Goal: Transaction & Acquisition: Purchase product/service

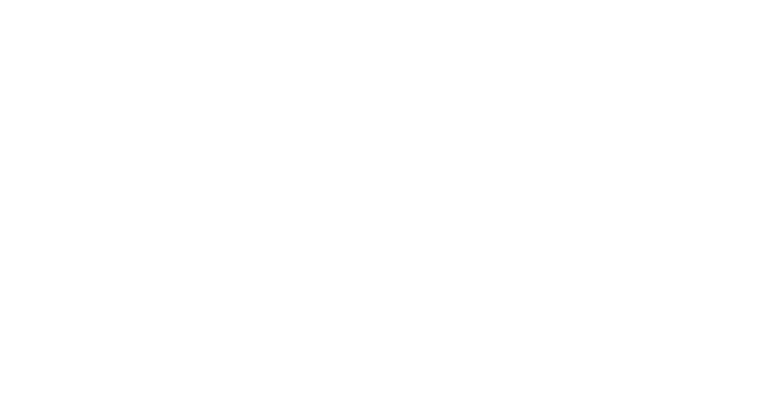
type input "[EMAIL_ADDRESS][DOMAIN_NAME]"
drag, startPoint x: 496, startPoint y: 141, endPoint x: 334, endPoint y: 145, distance: 162.6
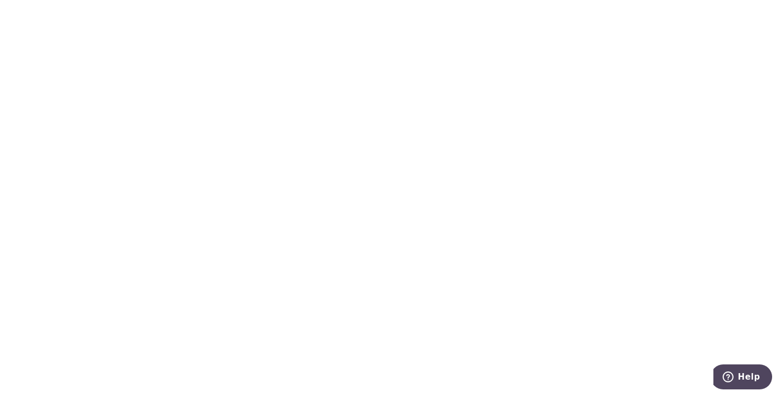
radio input "true"
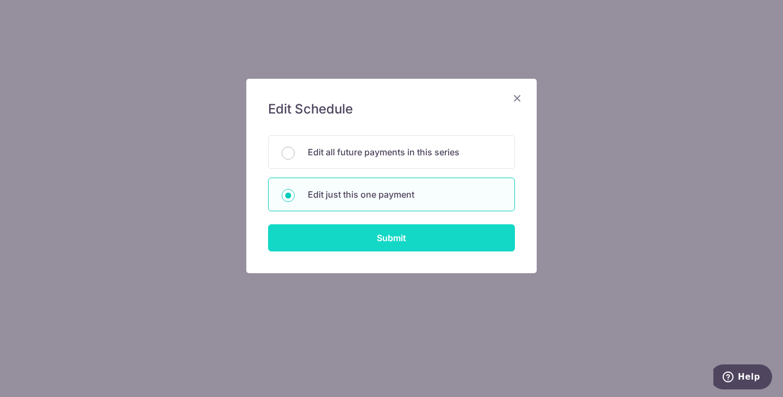
click at [364, 235] on input "Submit" at bounding box center [391, 238] width 247 height 27
radio input "true"
type input "4,057.57"
type input "19/10/2025"
type input "S8266716D"
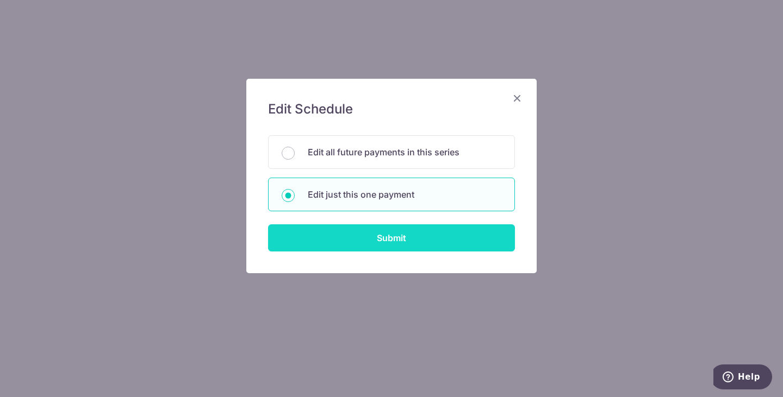
type input "VTAX25R"
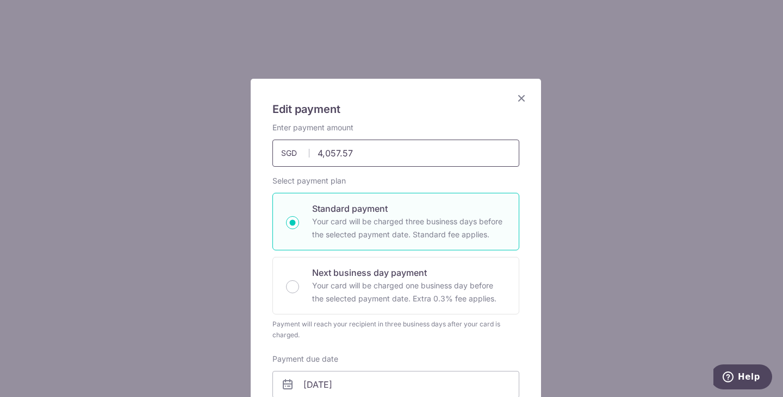
drag, startPoint x: 383, startPoint y: 160, endPoint x: 303, endPoint y: 152, distance: 79.7
click at [303, 152] on div "4,057.57 4057.57 SGD" at bounding box center [395, 153] width 247 height 27
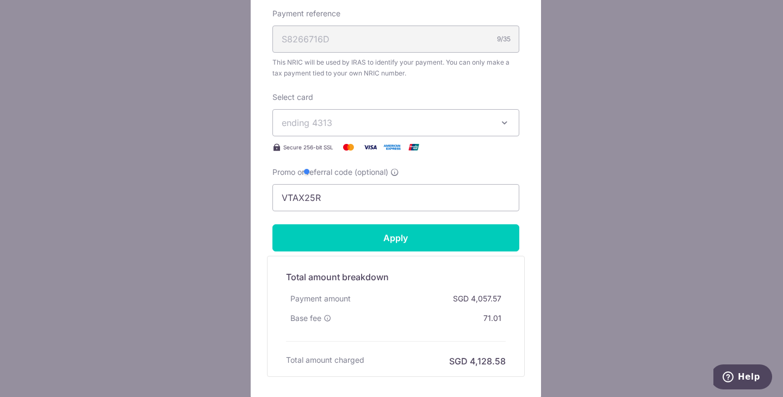
scroll to position [484, 0]
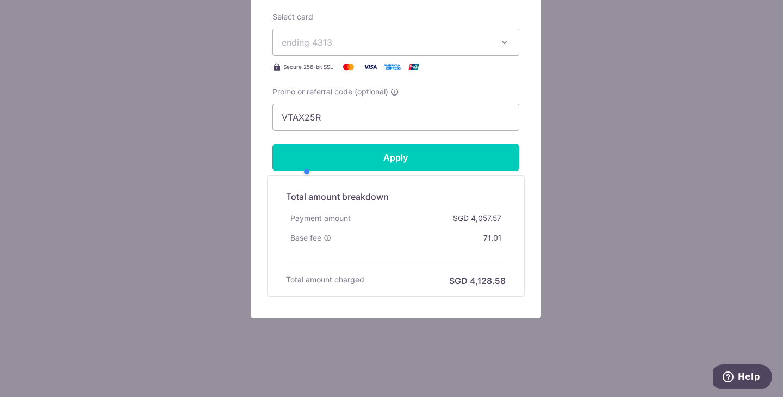
type input "0.00"
click at [303, 152] on input "Apply" at bounding box center [395, 157] width 247 height 27
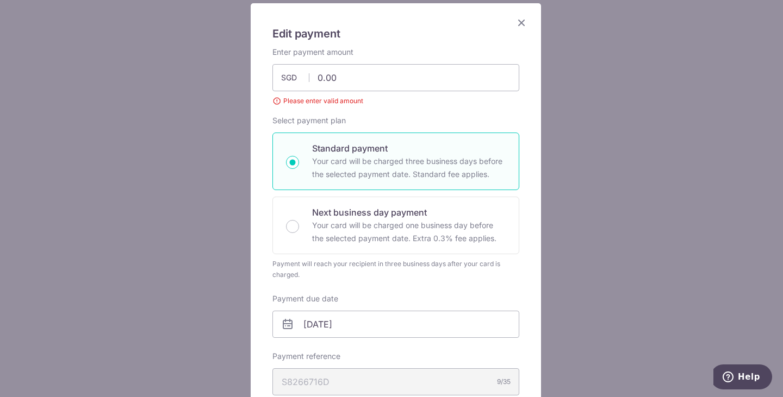
scroll to position [0, 0]
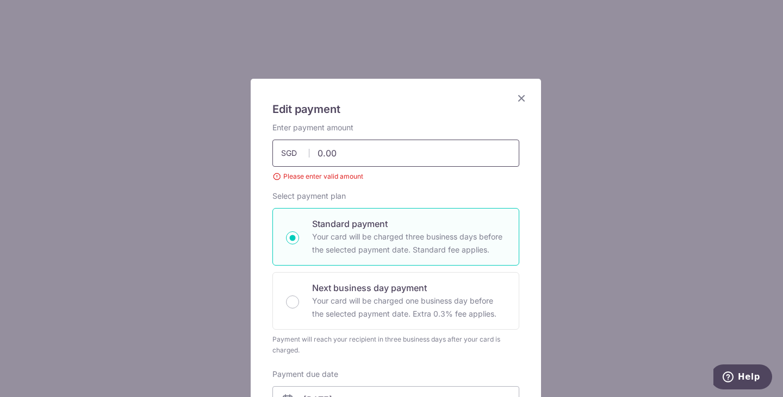
click at [356, 160] on input "0.00" at bounding box center [395, 153] width 247 height 27
drag, startPoint x: 356, startPoint y: 160, endPoint x: 301, endPoint y: 163, distance: 55.0
click at [301, 163] on input "0.00" at bounding box center [395, 153] width 247 height 27
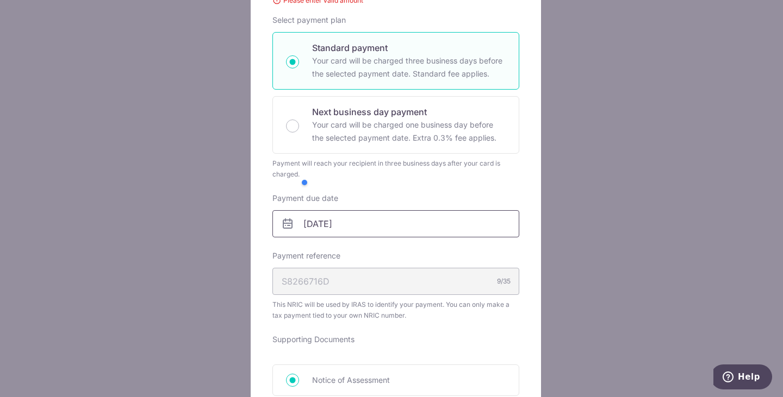
scroll to position [172, 0]
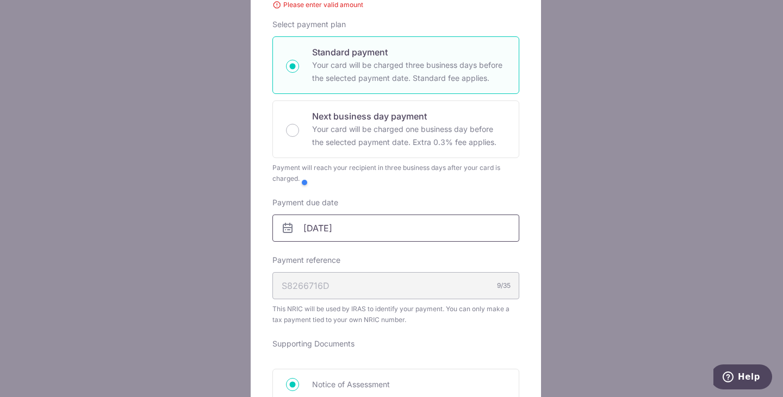
click at [374, 223] on input "19/10/2025" at bounding box center [395, 228] width 247 height 27
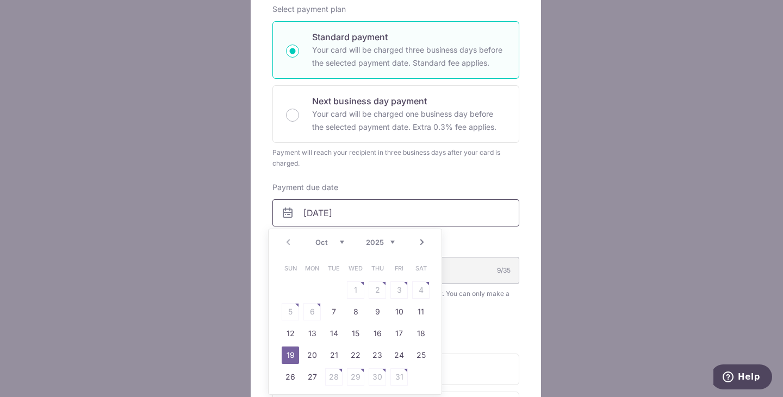
click at [384, 209] on input "19/10/2025" at bounding box center [395, 213] width 247 height 27
click at [410, 169] on div "Enter payment amount 0.00 0.00 SGD Please enter valid amount To change the paym…" at bounding box center [395, 283] width 247 height 665
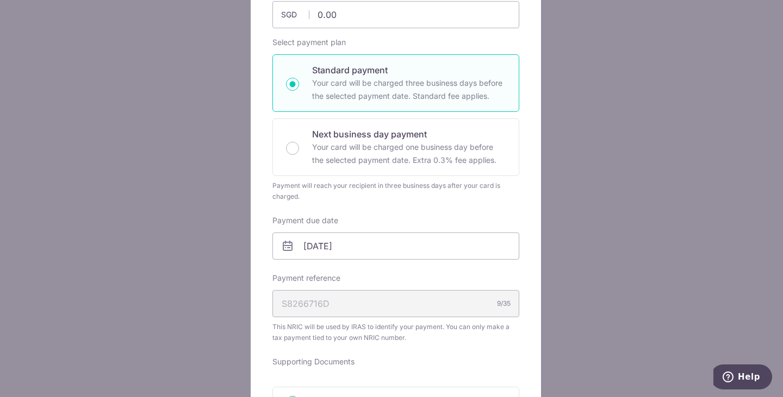
scroll to position [0, 0]
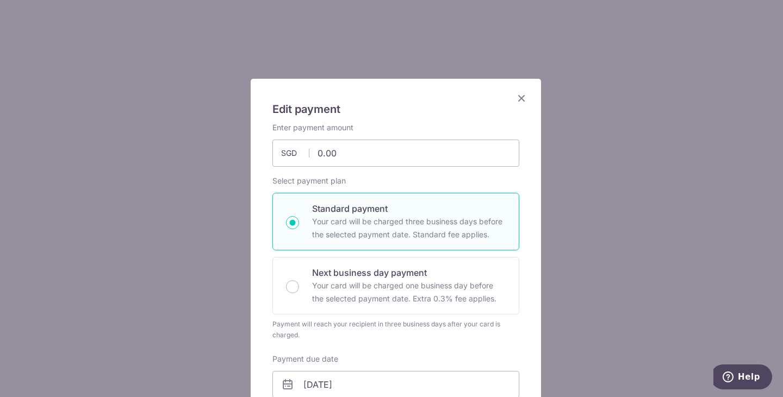
click at [515, 101] on icon "Close" at bounding box center [521, 98] width 13 height 14
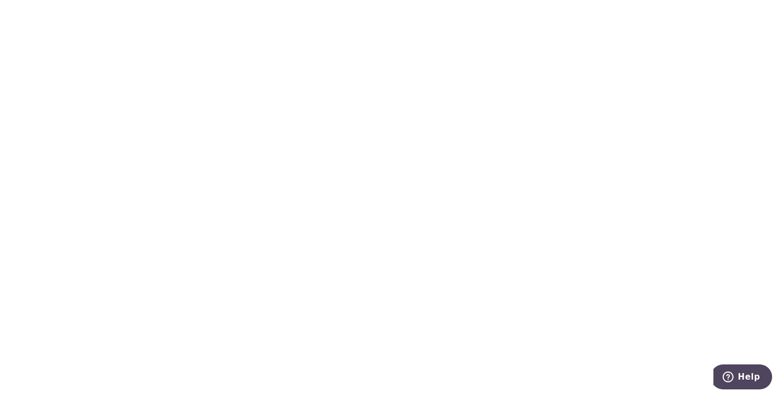
drag, startPoint x: 596, startPoint y: 234, endPoint x: 294, endPoint y: 254, distance: 303.0
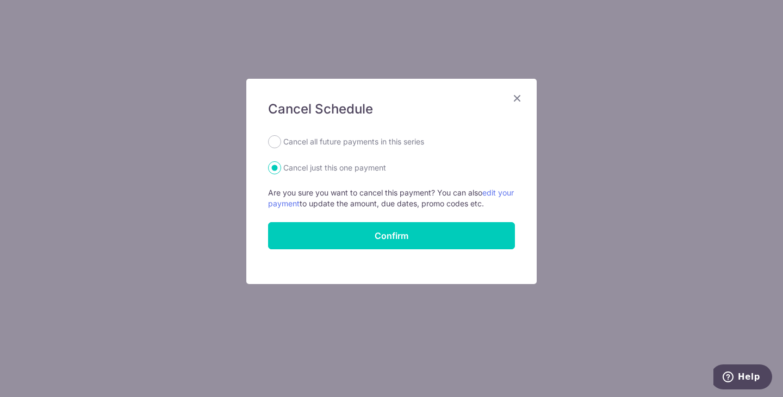
click at [310, 144] on label "Cancel all future payments in this series" at bounding box center [353, 141] width 141 height 13
click at [281, 144] on input "Cancel all future payments in this series" at bounding box center [274, 141] width 13 height 13
radio input "true"
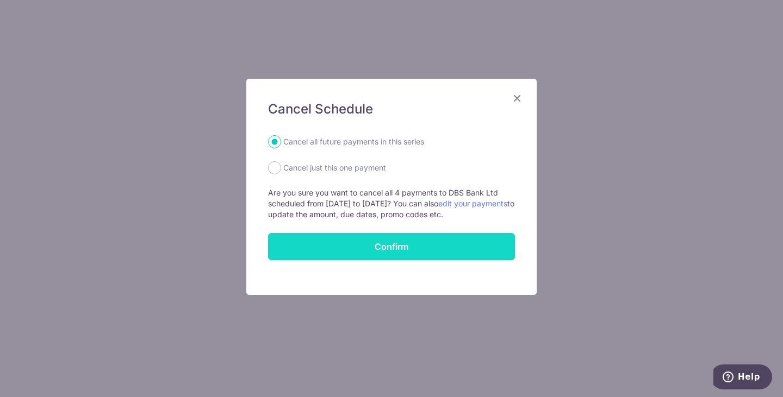
click at [313, 247] on button "Confirm" at bounding box center [391, 246] width 247 height 27
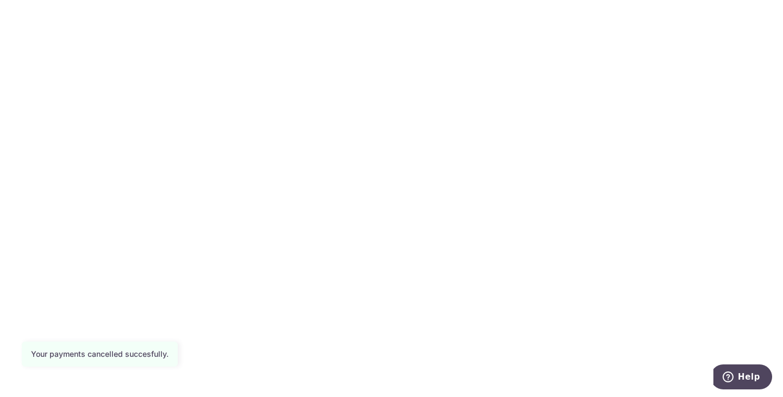
scroll to position [240, 0]
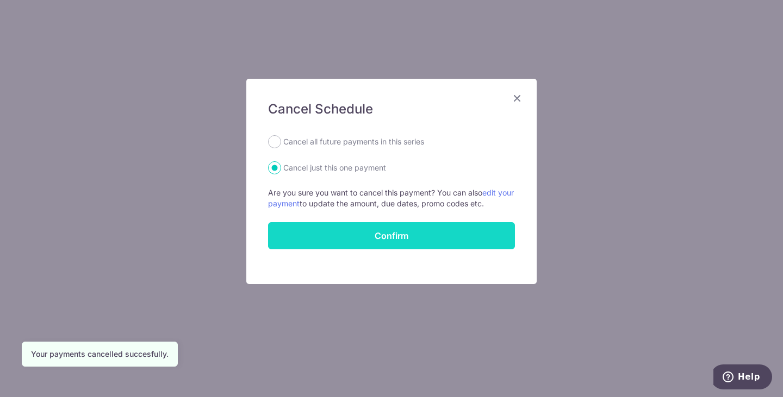
click at [382, 233] on button "Confirm" at bounding box center [391, 235] width 247 height 27
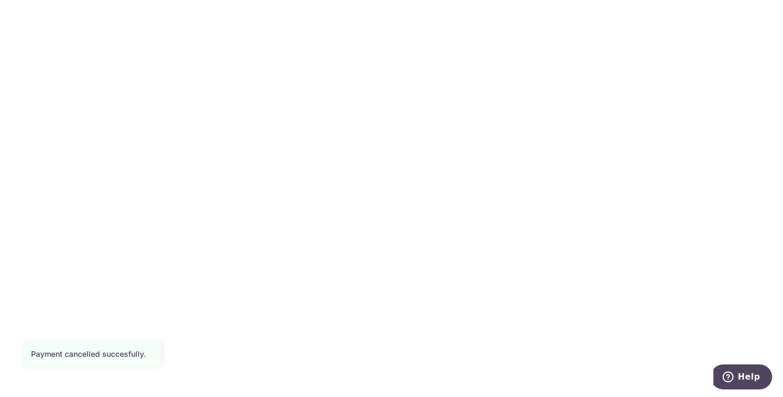
scroll to position [0, 258]
drag, startPoint x: 486, startPoint y: 202, endPoint x: 567, endPoint y: 206, distance: 80.6
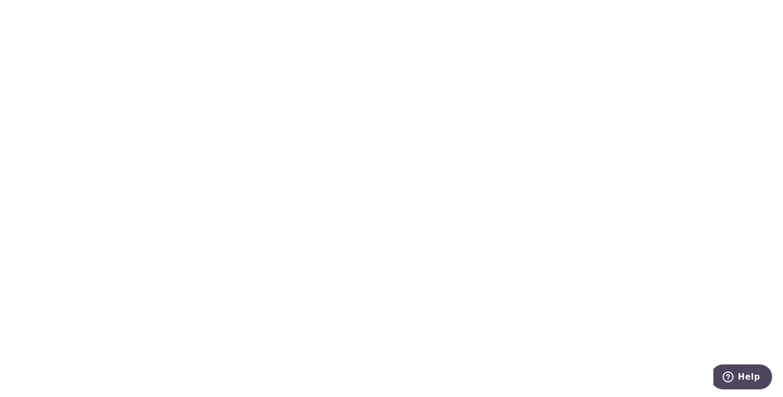
scroll to position [0, 0]
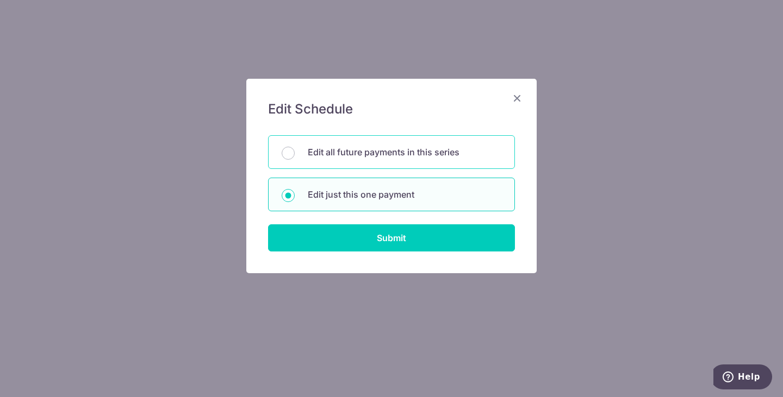
click at [341, 155] on p "Edit all future payments in this series" at bounding box center [405, 152] width 194 height 13
click at [295, 155] on input "Edit all future payments in this series" at bounding box center [288, 153] width 13 height 13
radio input "true"
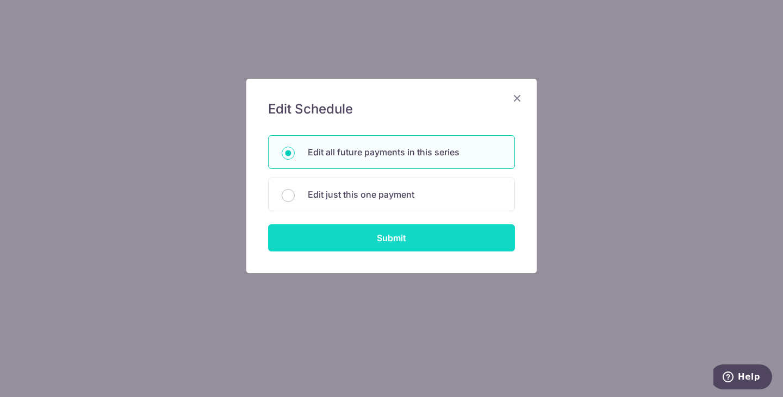
click at [322, 241] on input "Submit" at bounding box center [391, 238] width 247 height 27
radio input "true"
type input "4,057.57"
type input "S8266716D"
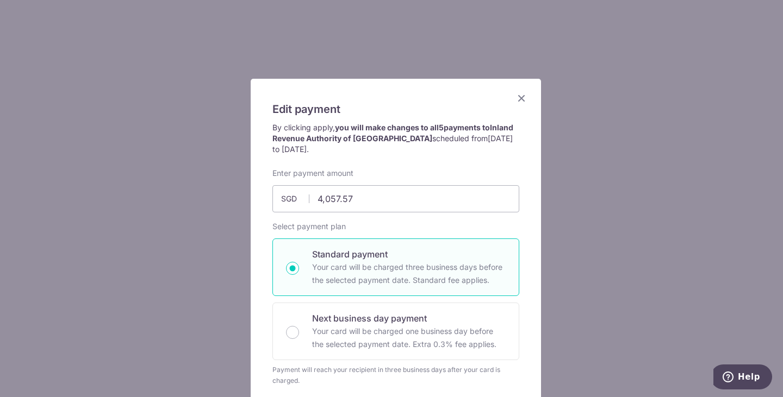
click at [407, 262] on p "Your card will be charged three business days before the selected payment date.…" at bounding box center [409, 274] width 194 height 26
click at [299, 262] on input "Standard payment Your card will be charged three business days before the selec…" at bounding box center [292, 268] width 13 height 13
radio input "true"
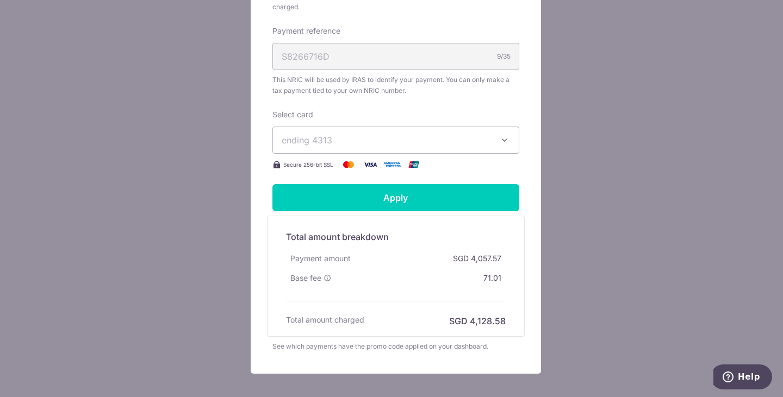
scroll to position [375, 0]
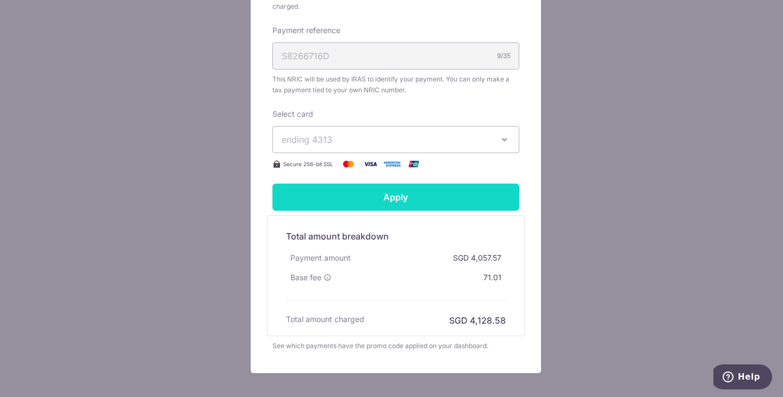
click at [414, 184] on input "Apply" at bounding box center [395, 197] width 247 height 27
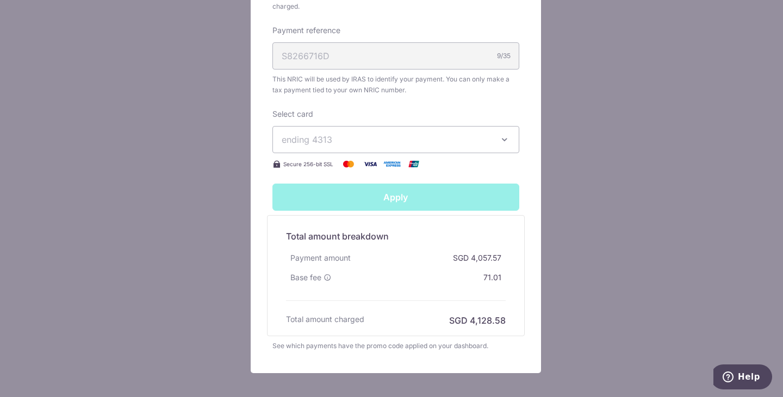
type input "Successfully Applied"
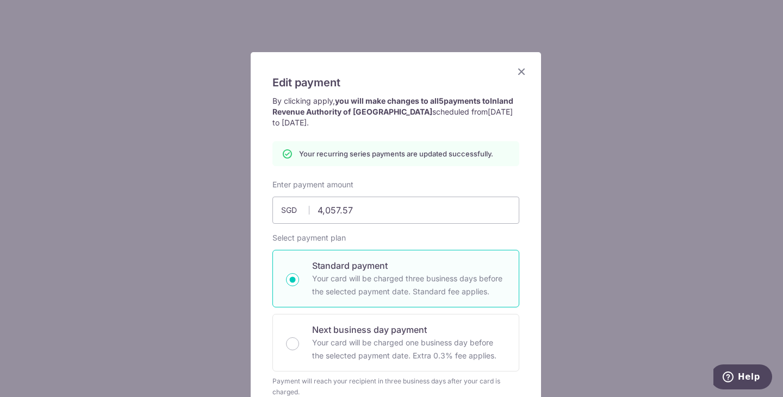
scroll to position [0, 0]
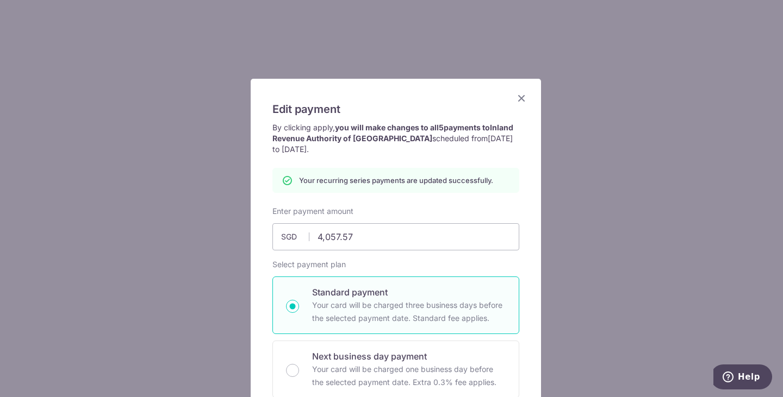
click at [517, 95] on icon "Close" at bounding box center [521, 98] width 13 height 14
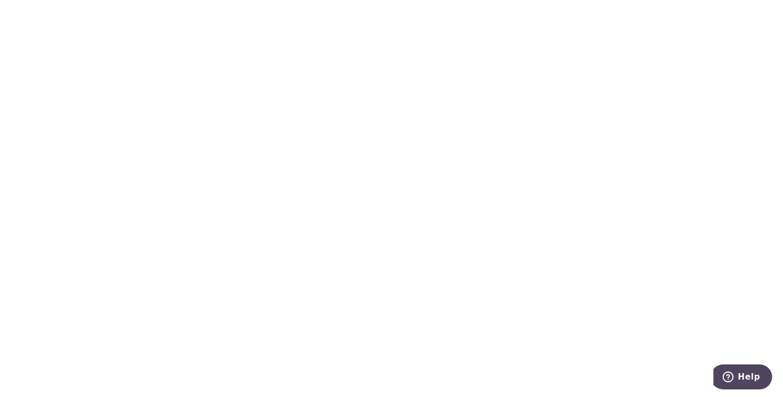
scroll to position [224, 0]
radio input "true"
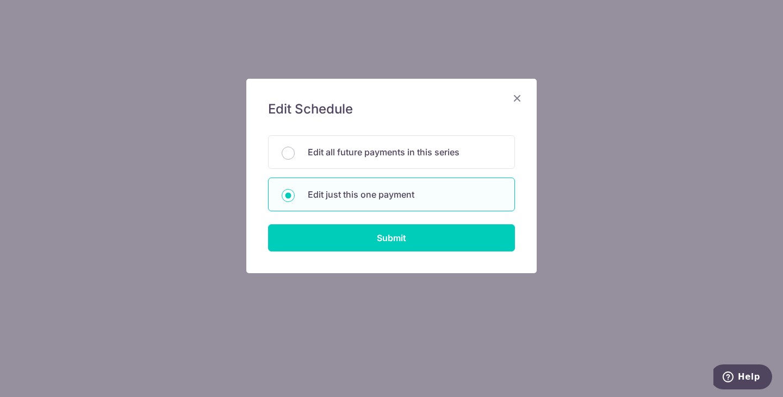
click at [354, 253] on div "Edit Schedule You will be editing all 5 payments to Inland Revenue Authority of…" at bounding box center [391, 176] width 290 height 195
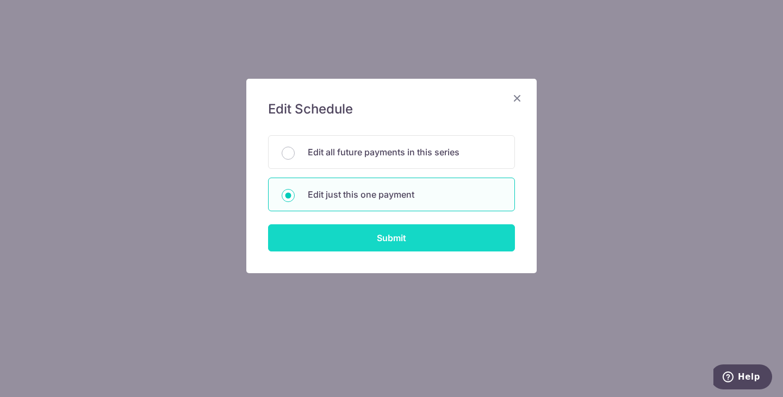
click at [360, 238] on input "Submit" at bounding box center [391, 238] width 247 height 27
radio input "true"
type input "4,057.57"
type input "19/11/2025"
type input "S8266716D"
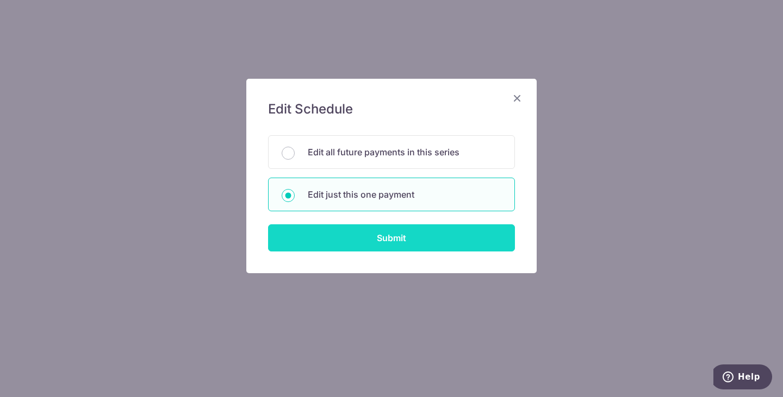
type input "VTAX25R"
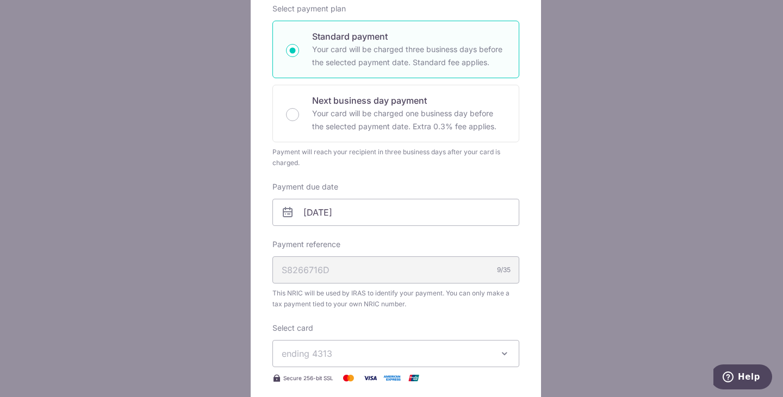
scroll to position [206, 0]
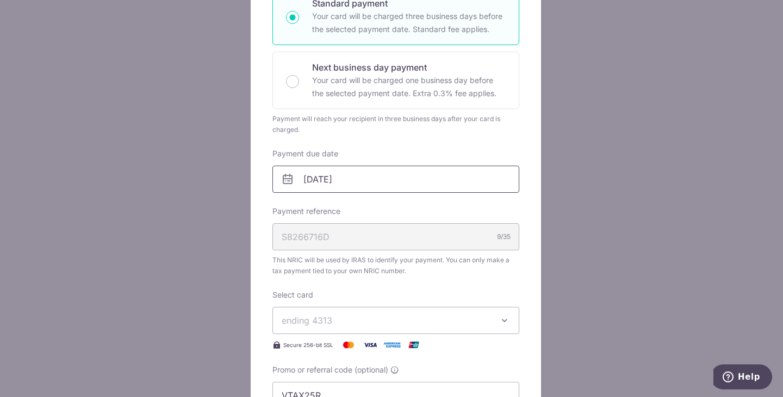
click at [350, 185] on input "19/11/2025" at bounding box center [395, 179] width 247 height 27
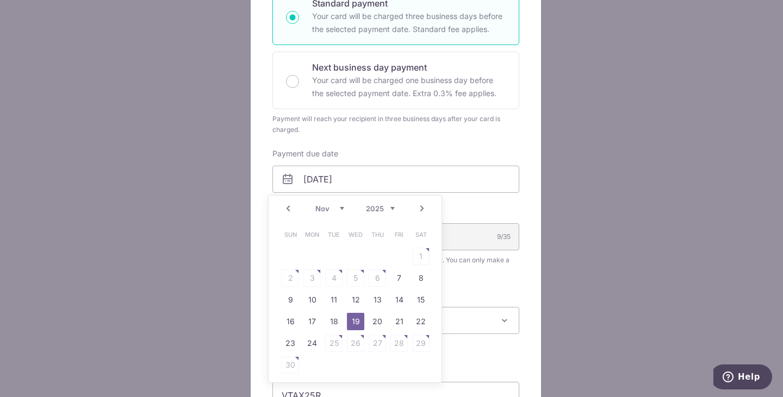
click at [288, 210] on link "Prev" at bounding box center [288, 208] width 13 height 13
click at [313, 341] on link "27" at bounding box center [311, 343] width 17 height 17
type input "27/10/2025"
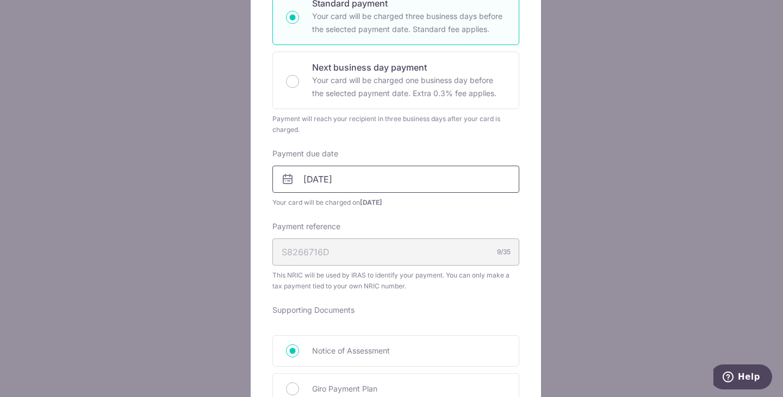
click at [336, 184] on input "27/10/2025" at bounding box center [395, 179] width 247 height 27
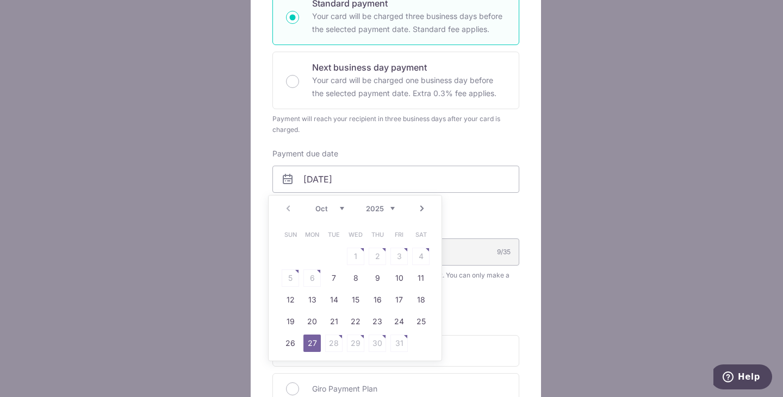
click at [377, 343] on table "Sun Mon Tue Wed Thu Fri Sat 1 2 3 4 5 6 7 8 9 10 11 12 13 14 15 16 17 18 19 20 …" at bounding box center [355, 289] width 152 height 130
click at [395, 344] on table "Sun Mon Tue Wed Thu Fri Sat 1 2 3 4 5 6 7 8 9 10 11 12 13 14 15 16 17 18 19 20 …" at bounding box center [355, 289] width 152 height 130
click at [426, 208] on link "Next" at bounding box center [421, 208] width 13 height 13
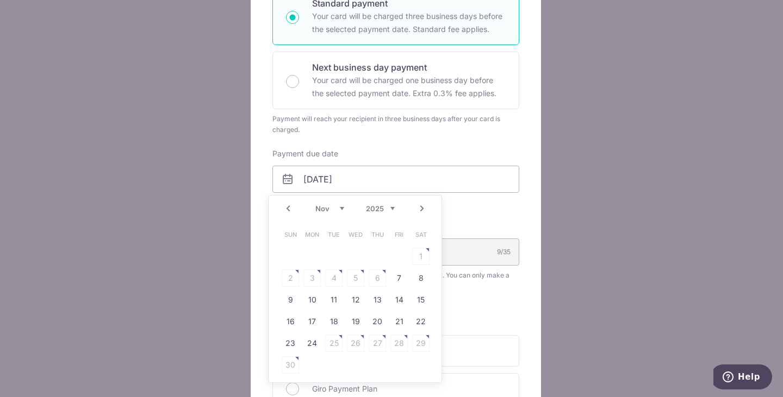
click at [289, 208] on link "Prev" at bounding box center [288, 208] width 13 height 13
click at [314, 348] on link "27" at bounding box center [311, 343] width 17 height 17
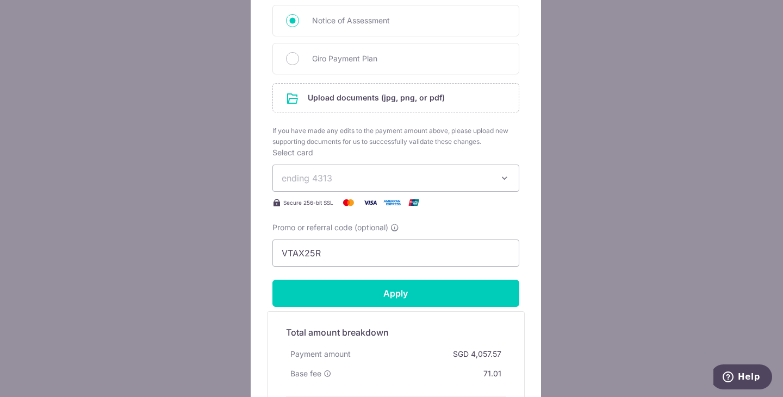
scroll to position [537, 0]
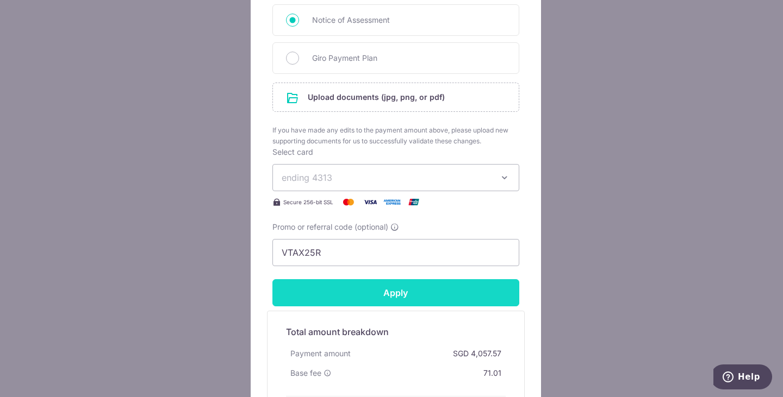
click at [379, 287] on input "Apply" at bounding box center [395, 292] width 247 height 27
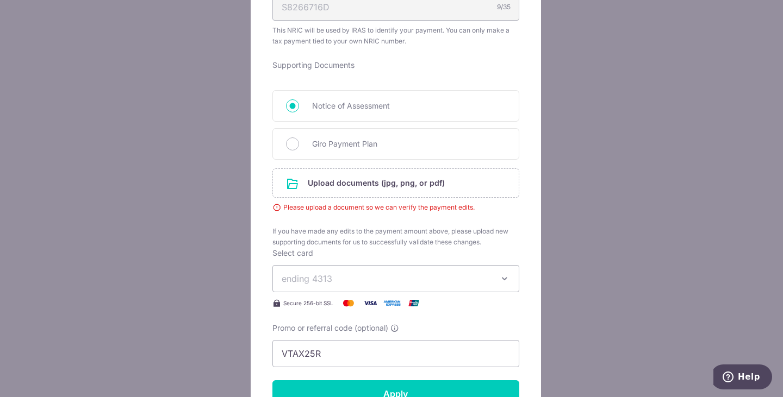
scroll to position [451, 0]
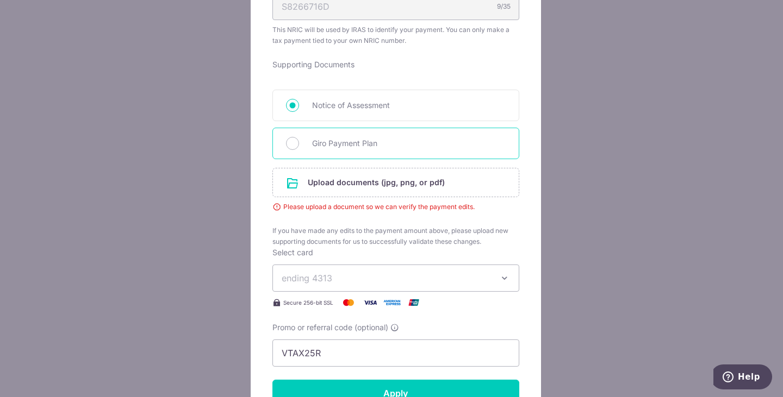
click at [357, 139] on span "Giro Payment Plan" at bounding box center [409, 143] width 194 height 13
click at [299, 139] on input "Giro Payment Plan" at bounding box center [292, 143] width 13 height 13
radio input "true"
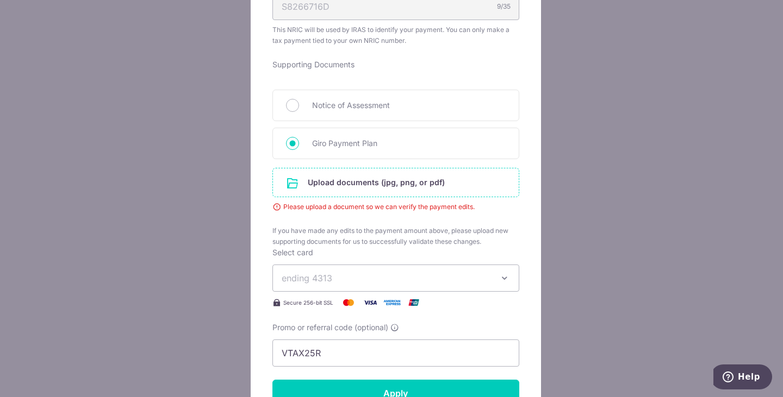
click at [390, 183] on input "file" at bounding box center [396, 183] width 246 height 28
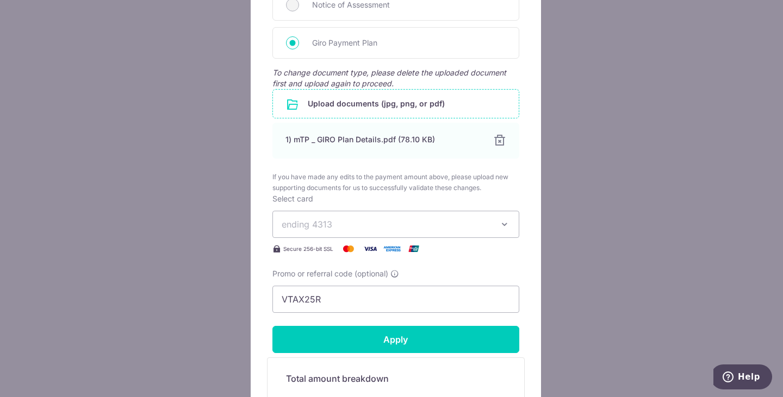
scroll to position [552, 0]
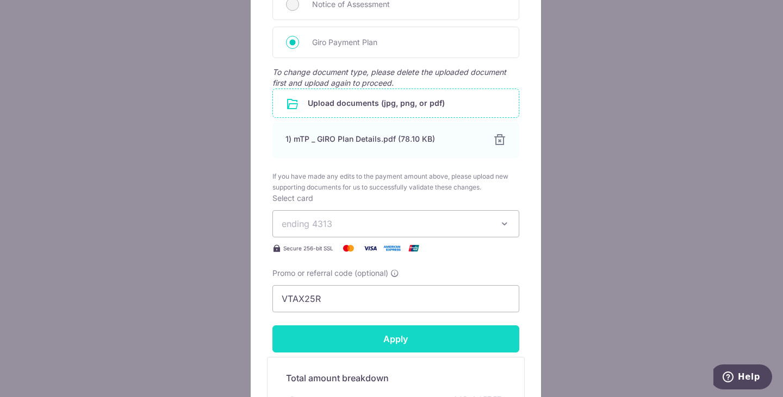
click at [387, 335] on input "Apply" at bounding box center [395, 339] width 247 height 27
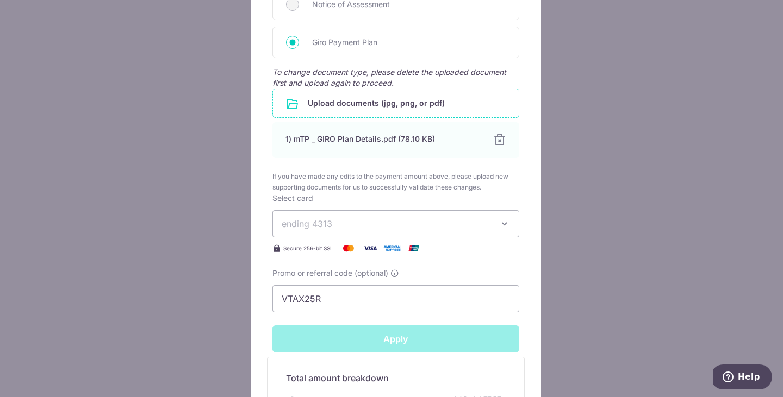
type input "Successfully Applied"
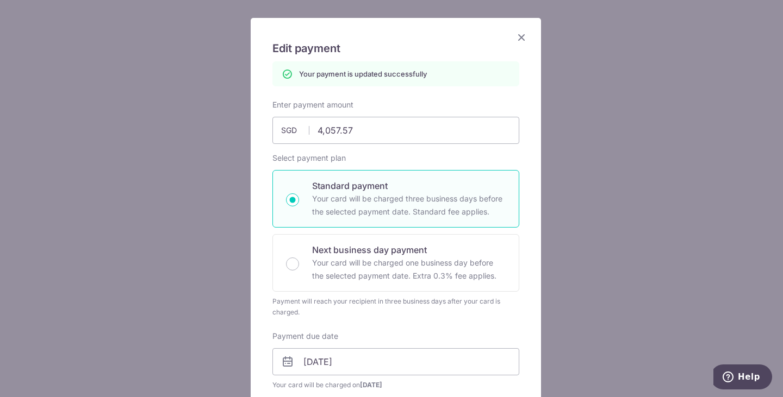
scroll to position [75, 0]
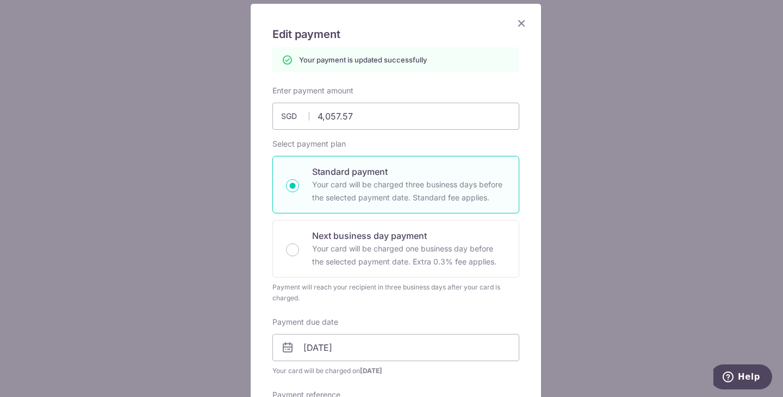
click at [517, 27] on icon "Close" at bounding box center [521, 23] width 13 height 14
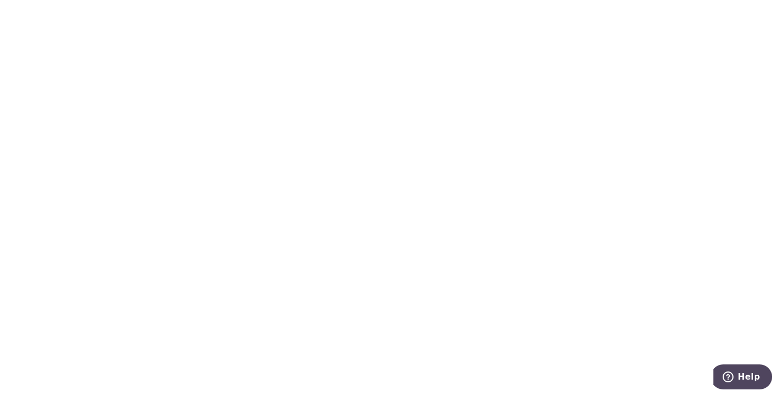
drag, startPoint x: 476, startPoint y: 232, endPoint x: 289, endPoint y: 276, distance: 192.8
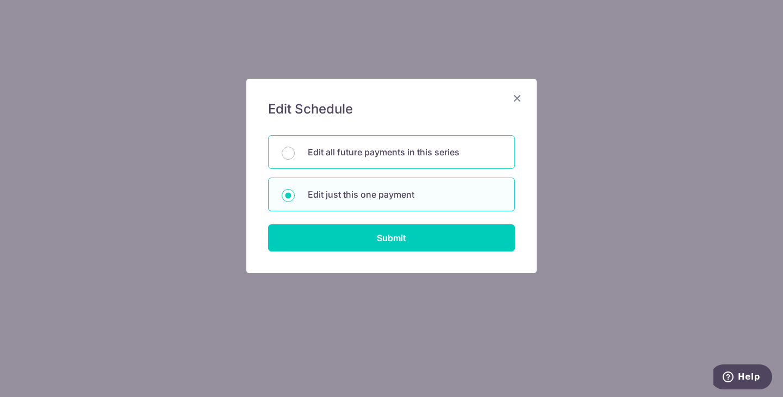
click at [353, 159] on div "Edit all future payments in this series" at bounding box center [391, 152] width 247 height 34
radio input "true"
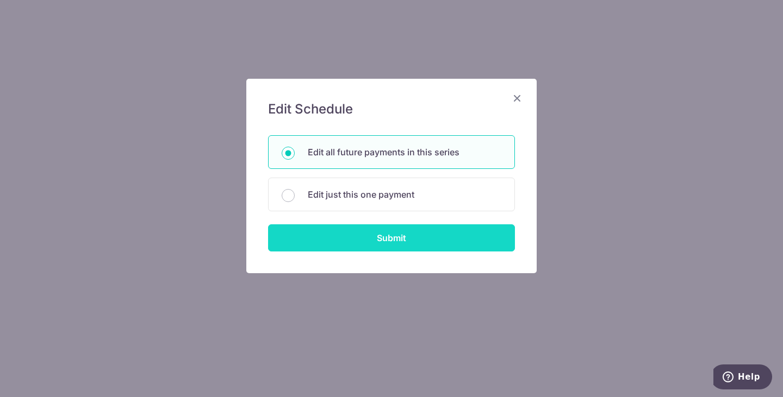
click at [326, 237] on input "Submit" at bounding box center [391, 238] width 247 height 27
radio input "true"
type input "4,057.57"
type input "S8266716D"
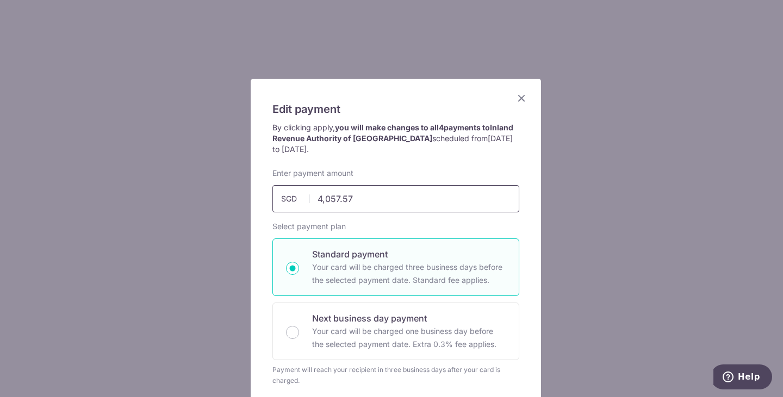
click at [388, 200] on input "4,057.57" at bounding box center [395, 198] width 247 height 27
type input "4,057.57"
click at [378, 251] on p "Standard payment" at bounding box center [409, 254] width 194 height 13
click at [299, 262] on input "Standard payment Your card will be charged three business days before the selec…" at bounding box center [292, 268] width 13 height 13
click at [377, 258] on p "Standard payment" at bounding box center [409, 254] width 194 height 13
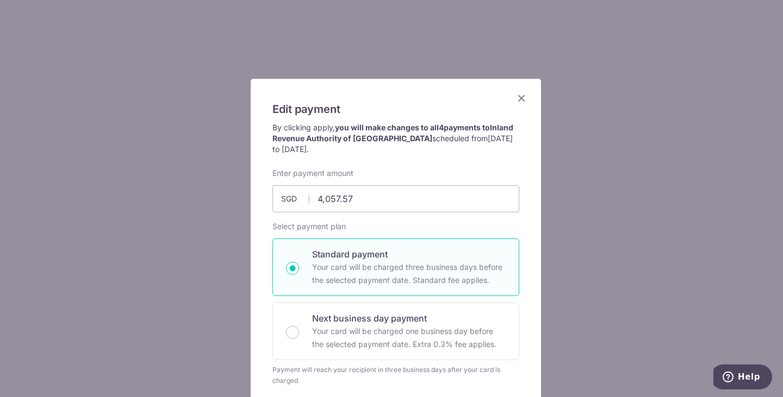
click at [299, 262] on input "Standard payment Your card will be charged three business days before the selec…" at bounding box center [292, 268] width 13 height 13
radio input "true"
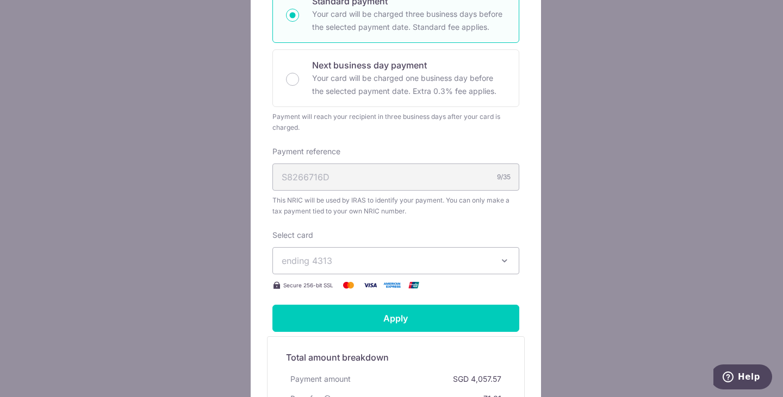
scroll to position [252, 0]
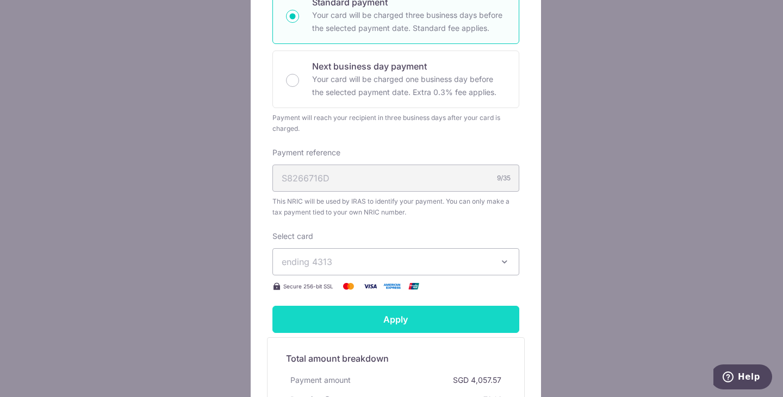
click at [370, 324] on input "Apply" at bounding box center [395, 319] width 247 height 27
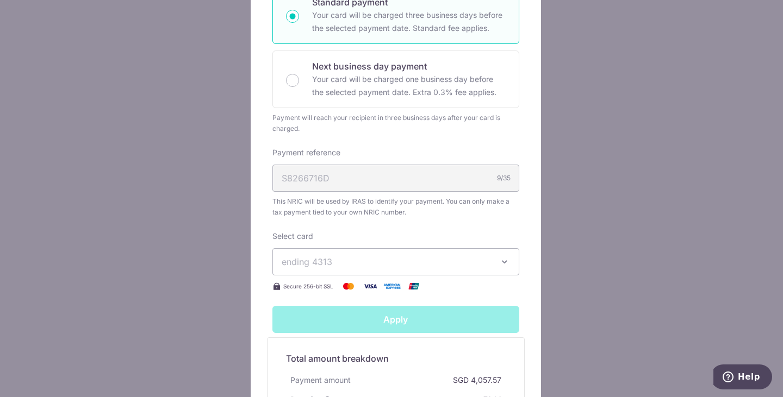
type input "Successfully Applied"
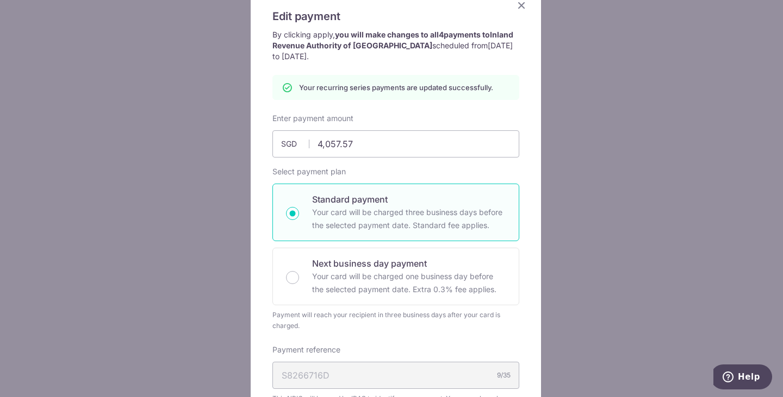
click at [522, 8] on icon "Close" at bounding box center [521, 5] width 13 height 14
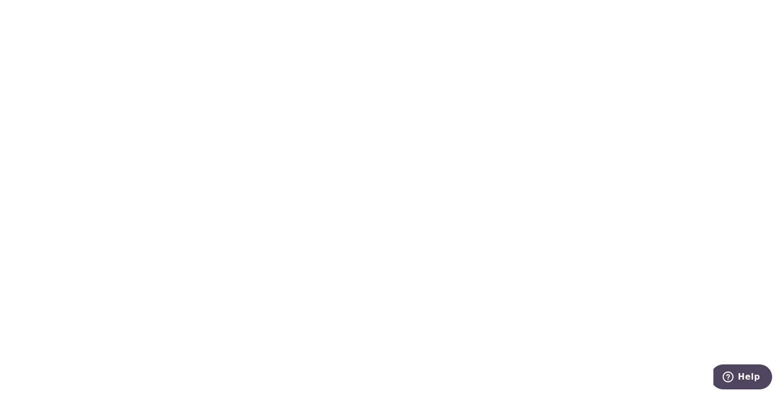
drag, startPoint x: 559, startPoint y: 202, endPoint x: 426, endPoint y: 203, distance: 132.7
drag, startPoint x: 481, startPoint y: 293, endPoint x: 329, endPoint y: 289, distance: 152.3
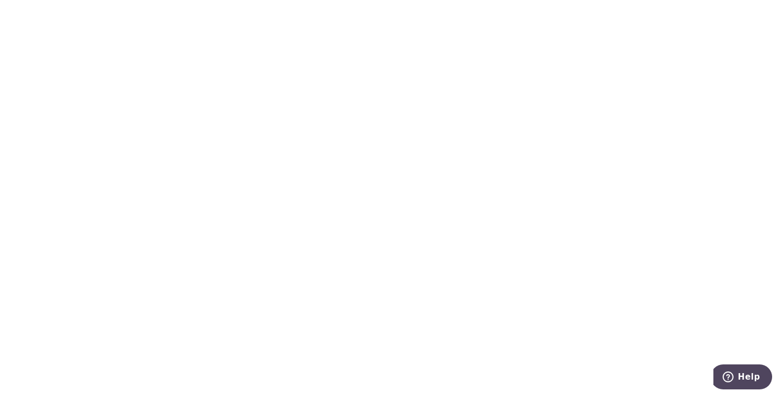
radio input "true"
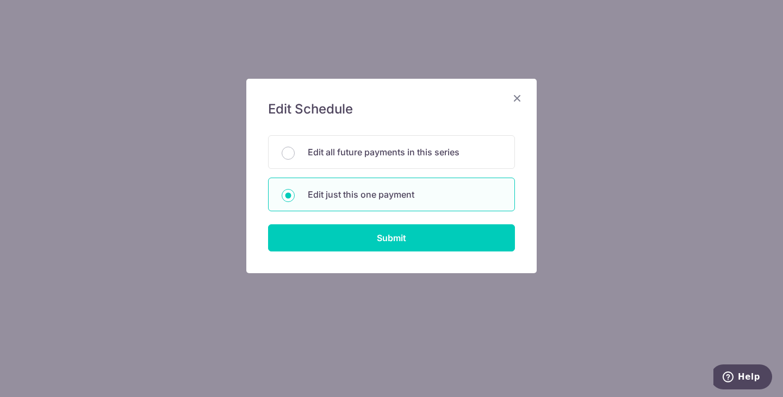
click at [516, 97] on icon "Close" at bounding box center [517, 98] width 13 height 14
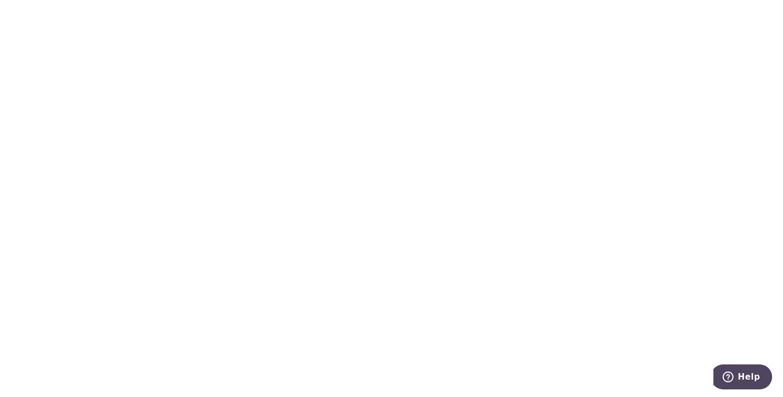
scroll to position [0, 65]
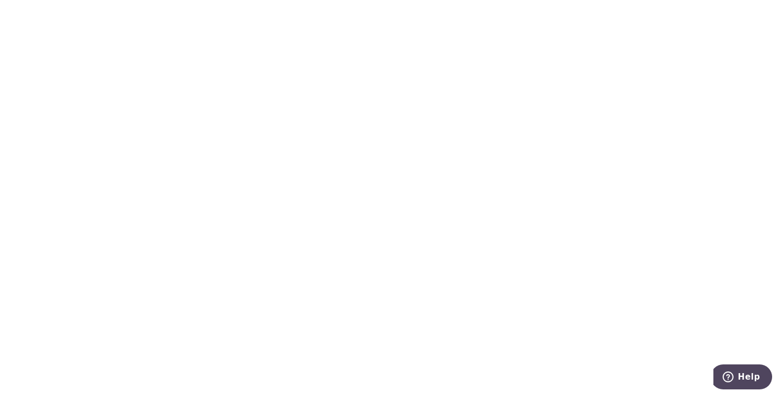
type input "4,057.57"
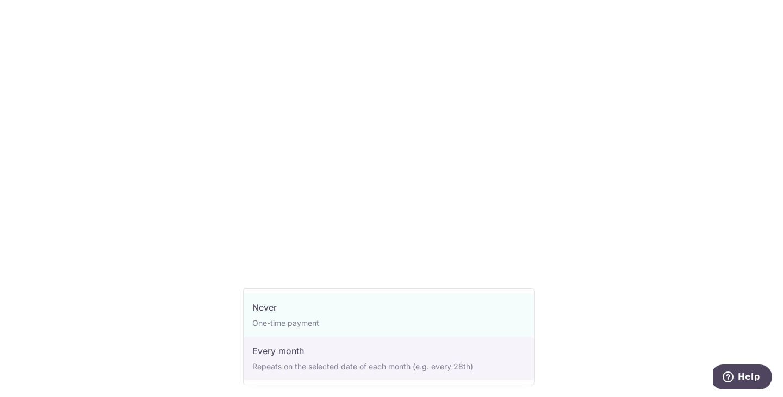
select select "3"
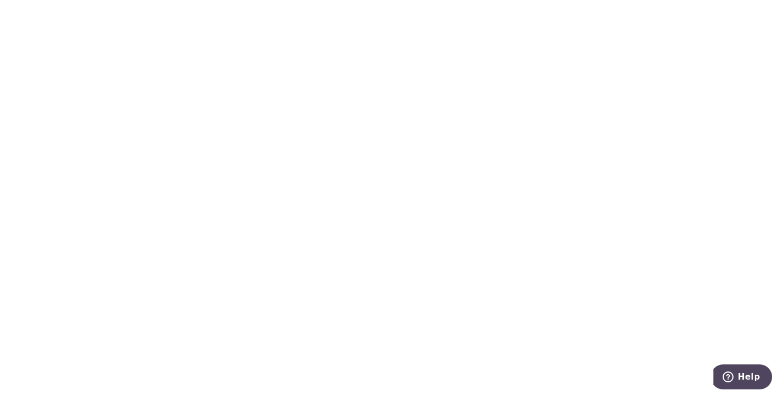
scroll to position [462, 0]
type input "27/10/2025"
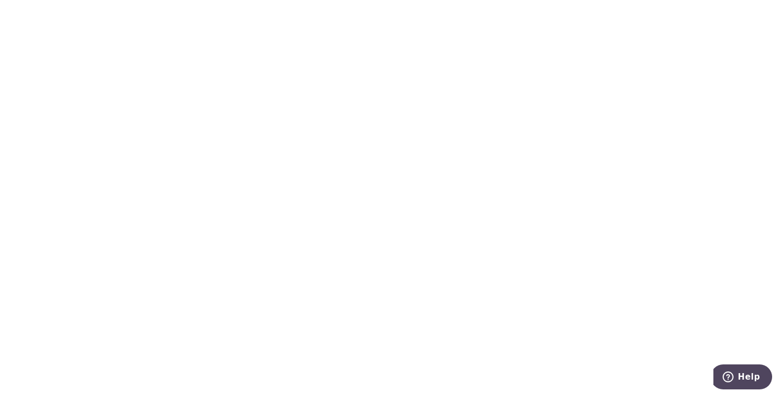
type input "25/03/2026"
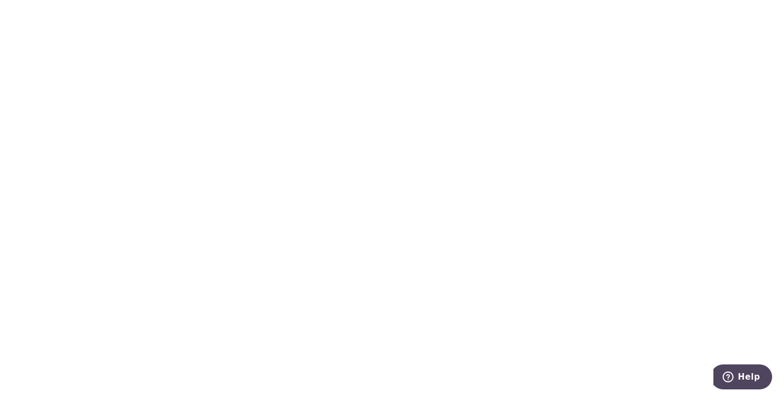
type input "VTAX25R"
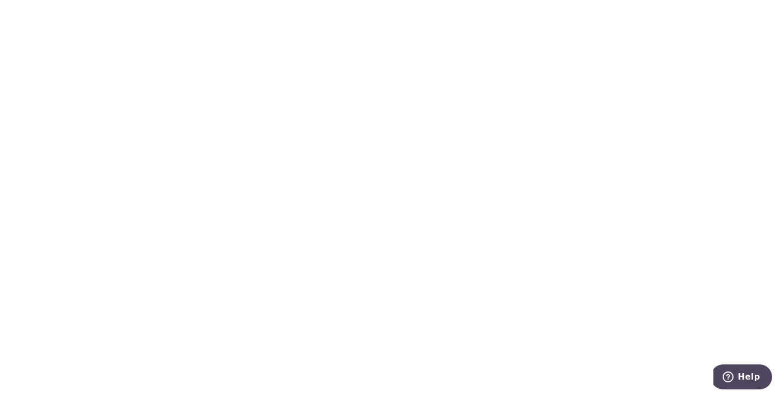
scroll to position [880, 0]
radio input "true"
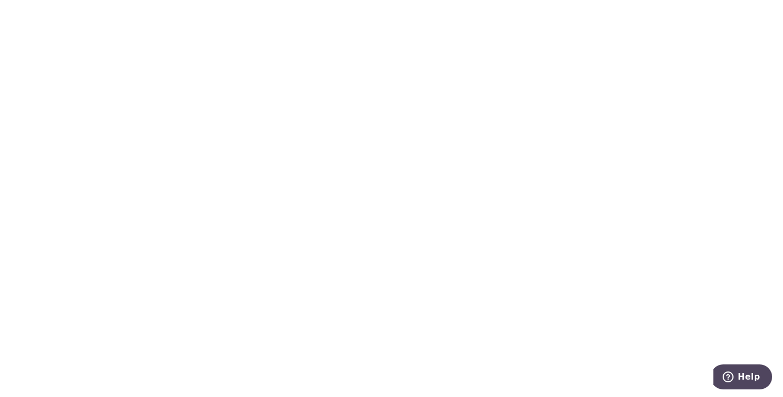
drag, startPoint x: 585, startPoint y: 216, endPoint x: 275, endPoint y: 225, distance: 310.0
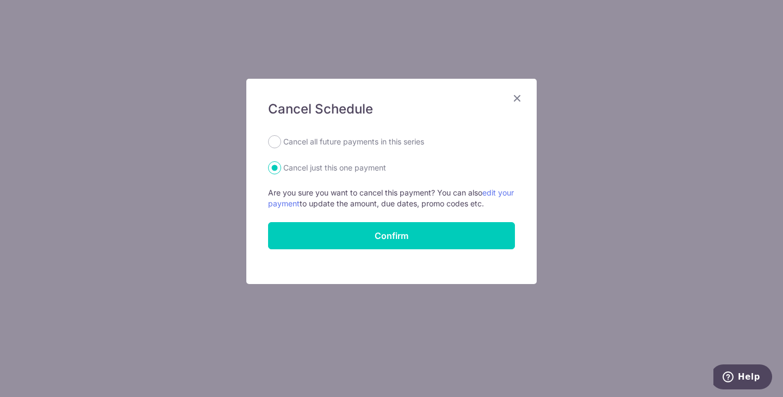
click at [313, 143] on label "Cancel all future payments in this series" at bounding box center [353, 141] width 141 height 13
click at [281, 143] on input "Cancel all future payments in this series" at bounding box center [274, 141] width 13 height 13
radio input "true"
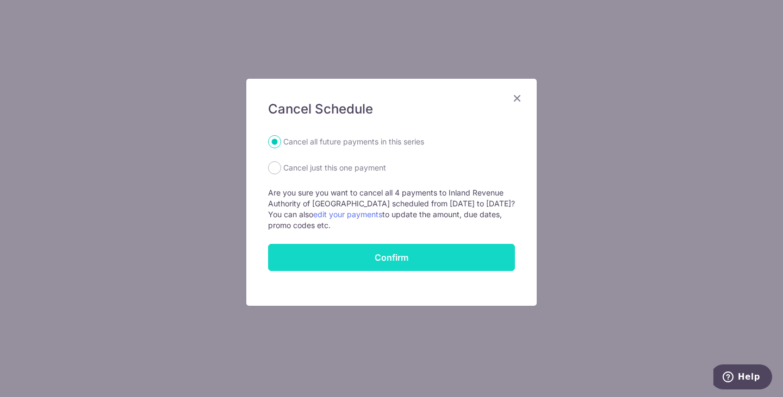
click at [302, 257] on button "Confirm" at bounding box center [391, 257] width 247 height 27
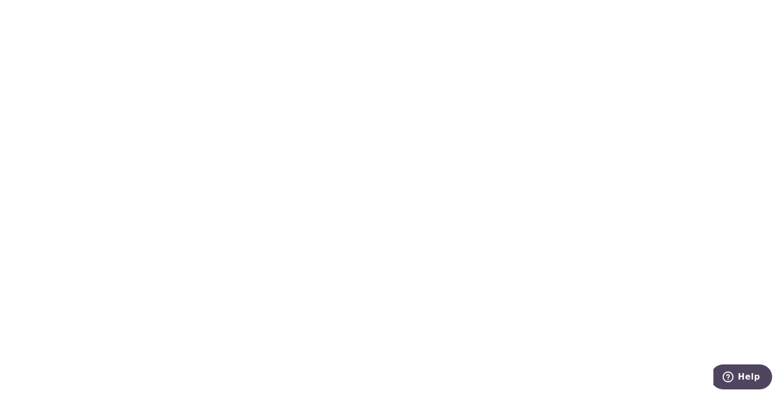
drag, startPoint x: 557, startPoint y: 125, endPoint x: 276, endPoint y: 136, distance: 281.3
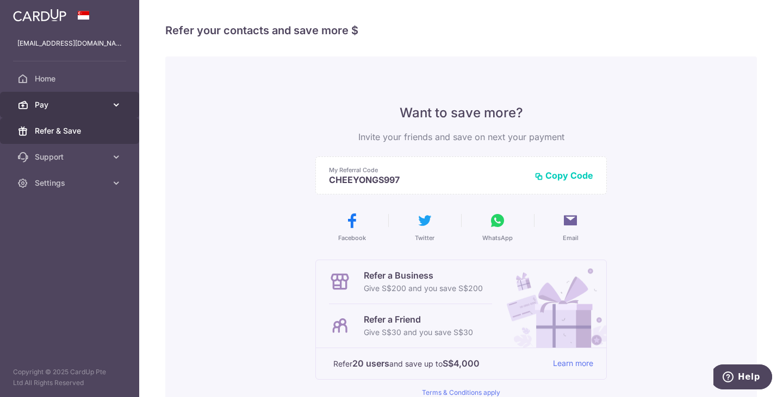
click at [70, 102] on span "Pay" at bounding box center [71, 104] width 72 height 11
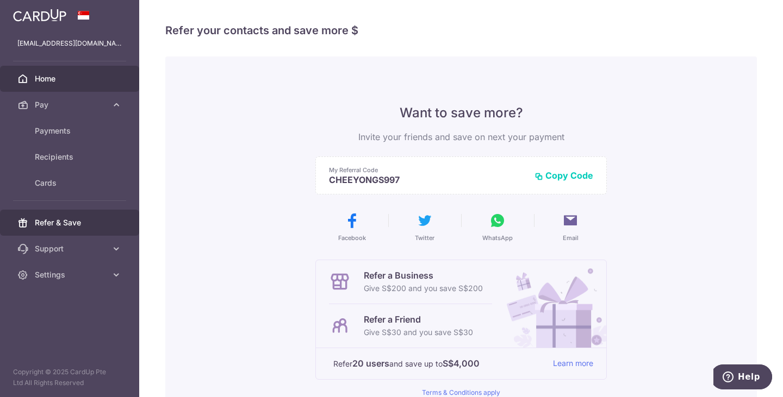
click at [72, 81] on span "Home" at bounding box center [71, 78] width 72 height 11
